Goal: Information Seeking & Learning: Learn about a topic

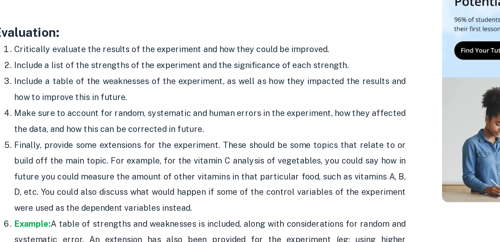
scroll to position [2013, 0]
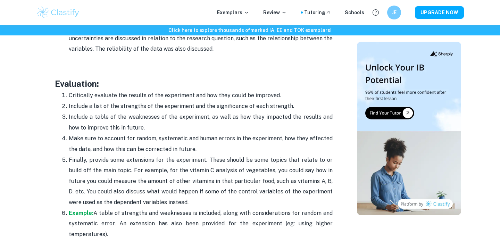
drag, startPoint x: 191, startPoint y: 185, endPoint x: 53, endPoint y: 70, distance: 180.2
copy div "Evaluation: Critically evaluate the results of the experiment and how they coul…"
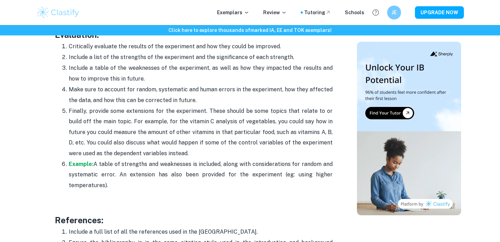
scroll to position [2065, 0]
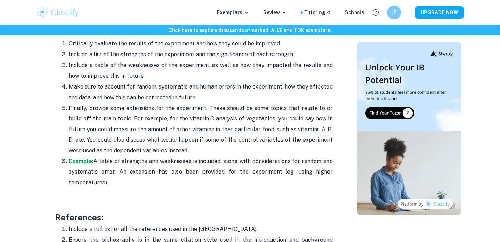
click at [81, 158] on strong "Example:" at bounding box center [81, 161] width 25 height 7
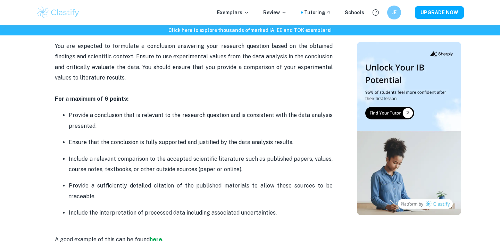
scroll to position [1143, 0]
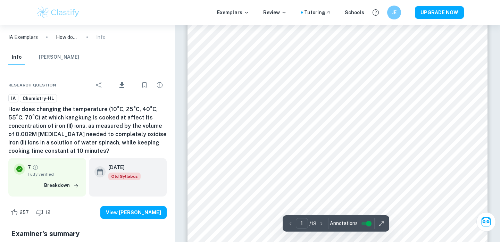
scroll to position [41, 0]
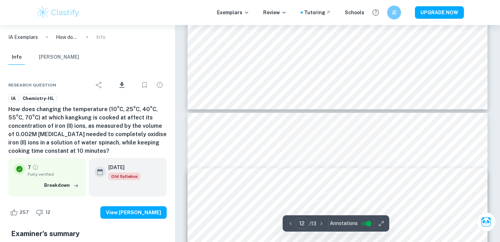
type input "11"
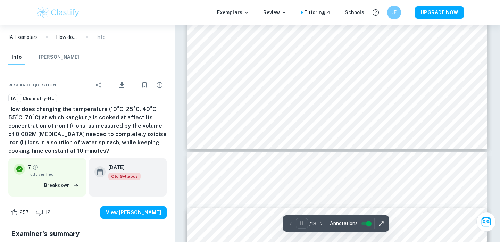
scroll to position [4317, 0]
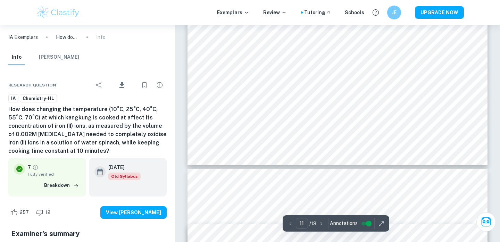
click at [379, 226] on icon "button" at bounding box center [381, 223] width 5 height 5
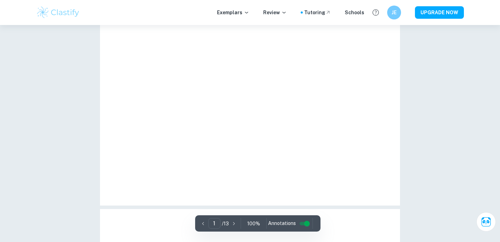
scroll to position [25, 0]
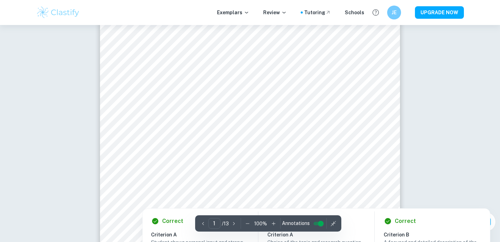
click at [244, 222] on icon "button" at bounding box center [247, 223] width 7 height 7
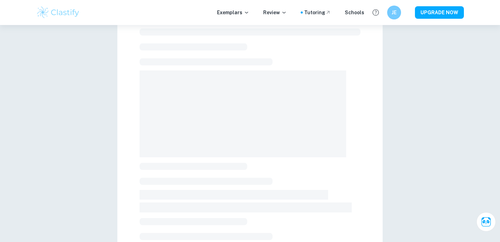
click at [244, 222] on span at bounding box center [194, 221] width 108 height 7
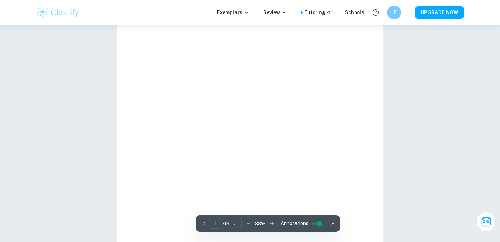
click at [244, 222] on div "1 ​ / 13 88 % Annotations" at bounding box center [268, 223] width 144 height 16
click at [245, 222] on icon "button" at bounding box center [248, 223] width 7 height 7
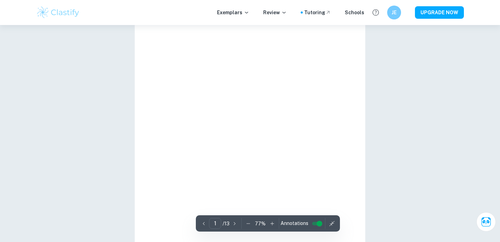
click at [245, 222] on icon "button" at bounding box center [248, 223] width 7 height 7
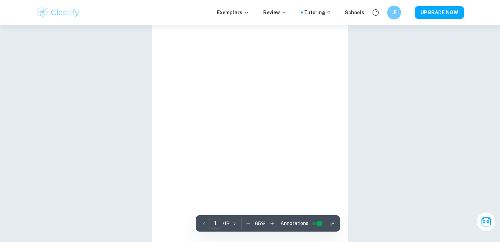
click at [245, 222] on icon "button" at bounding box center [248, 223] width 7 height 7
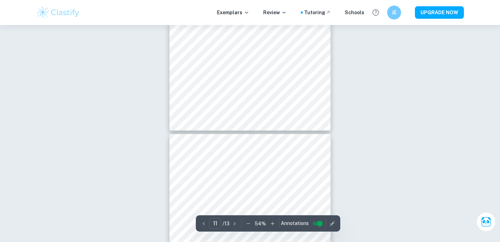
type input "10"
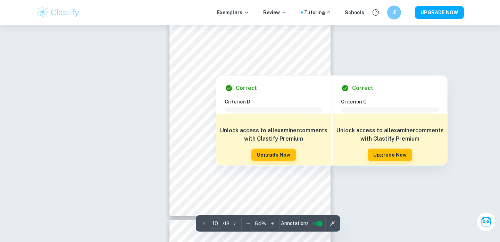
scroll to position [2036, 0]
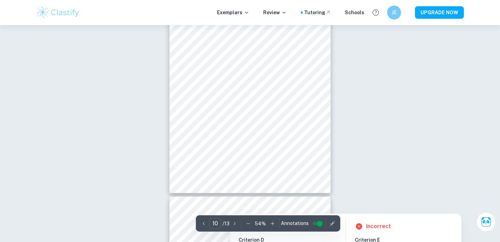
click at [249, 224] on icon "button" at bounding box center [248, 223] width 7 height 7
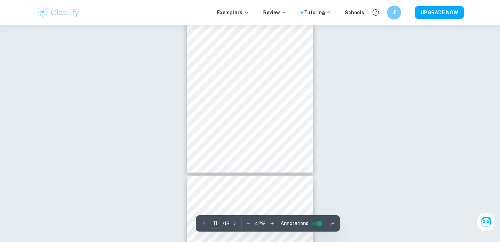
scroll to position [1693, 0]
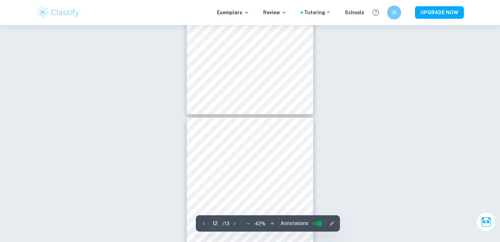
type input "11"
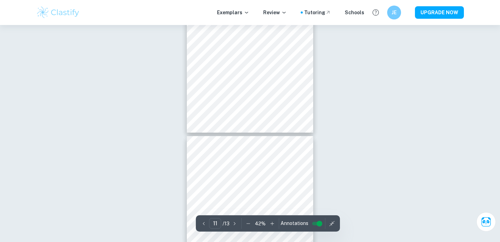
scroll to position [1735, 0]
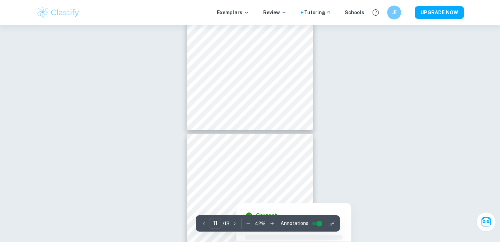
click at [248, 222] on icon "button" at bounding box center [248, 223] width 7 height 7
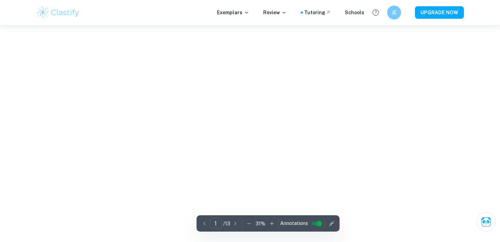
scroll to position [1674, 0]
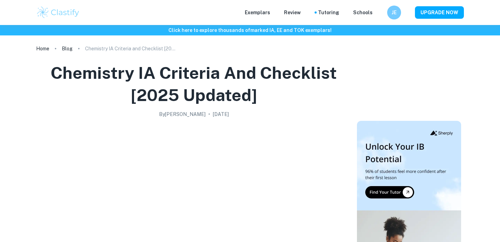
scroll to position [1143, 0]
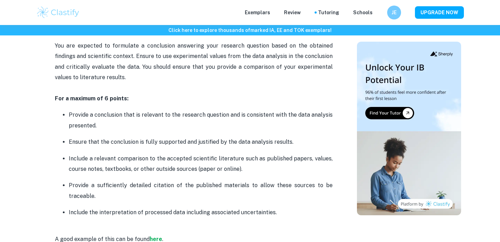
checkbox input "true"
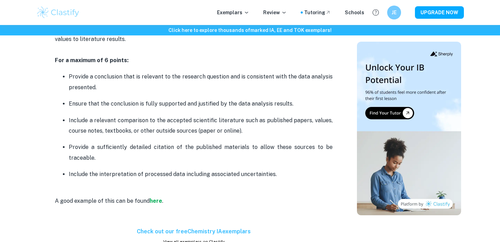
scroll to position [1185, 0]
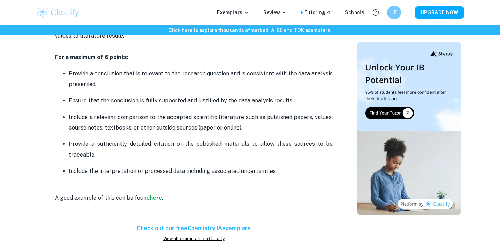
click at [157, 195] on strong "here" at bounding box center [156, 197] width 12 height 7
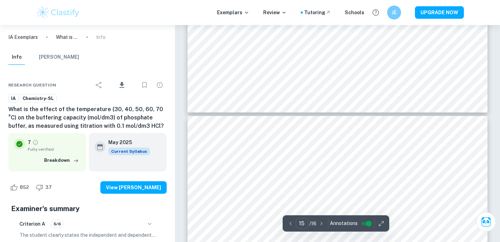
type input "16"
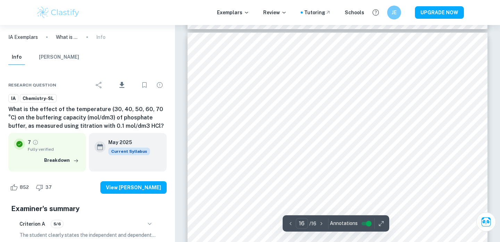
scroll to position [6622, 0]
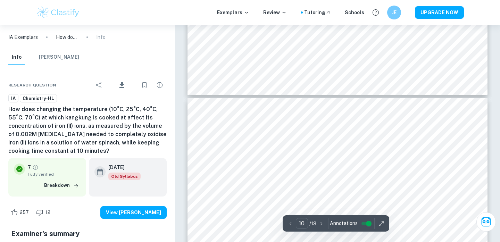
type input "9"
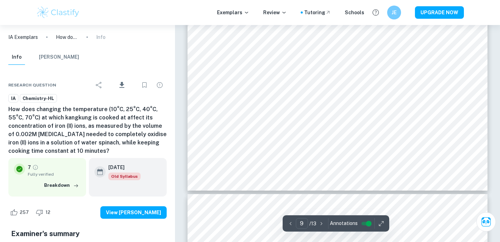
scroll to position [3509, 0]
